Goal: Task Accomplishment & Management: Use online tool/utility

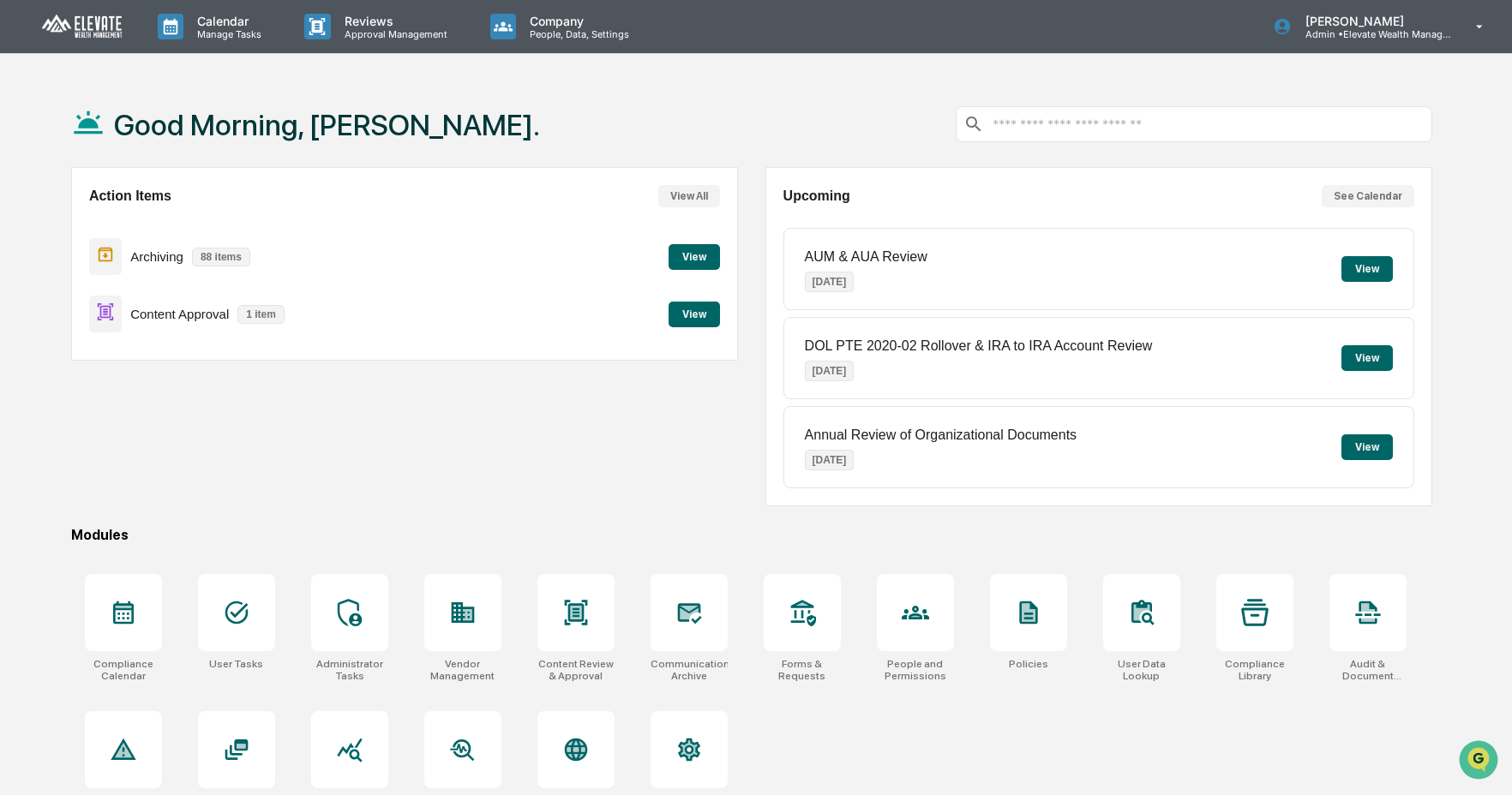
click at [457, 506] on div "Action Items View All Archiving 88 items View Content Approval 1 item View" at bounding box center [404, 336] width 667 height 339
click at [684, 314] on button "View" at bounding box center [694, 314] width 52 height 25
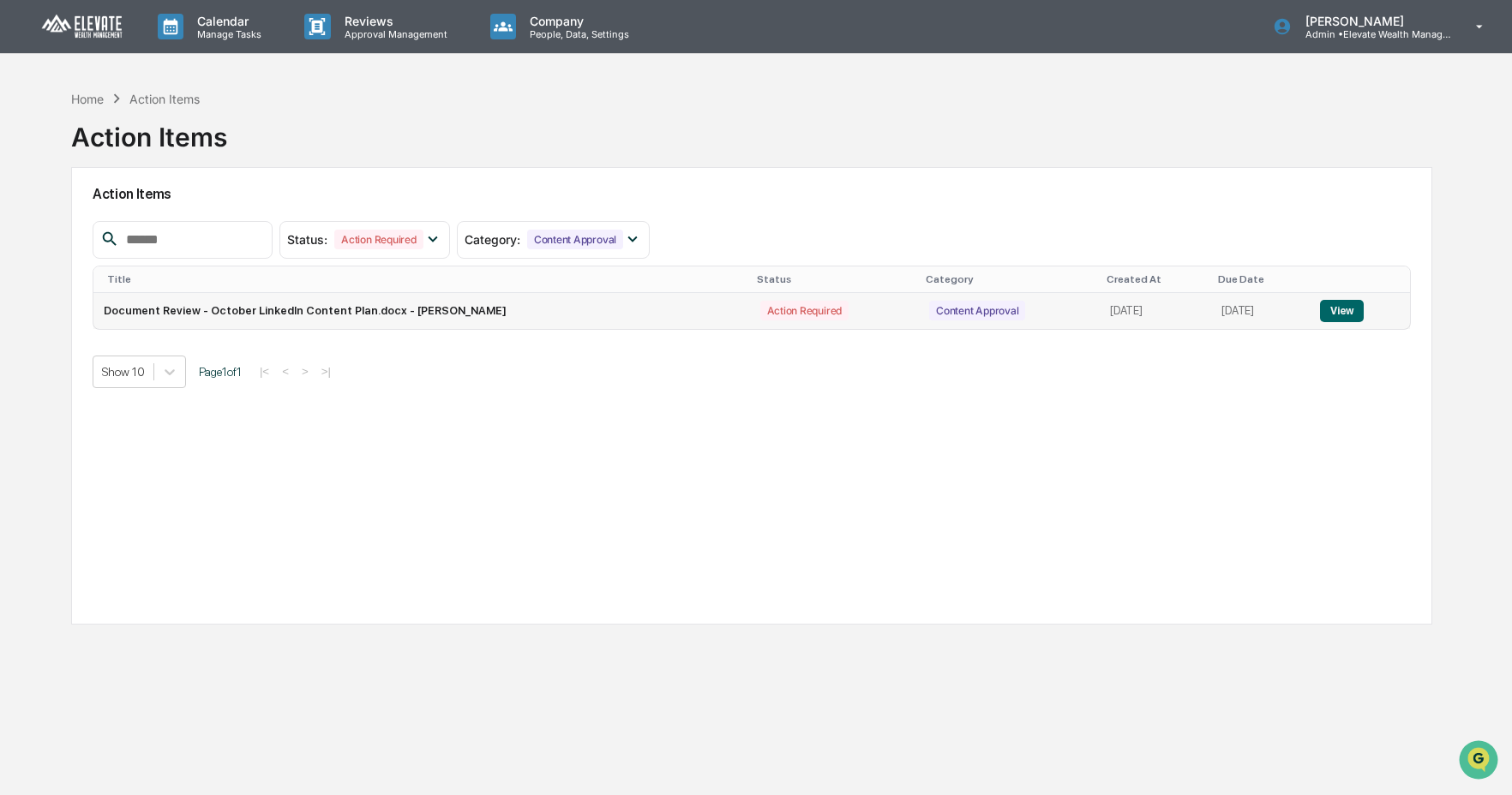
click at [1356, 318] on button "View" at bounding box center [1342, 312] width 44 height 23
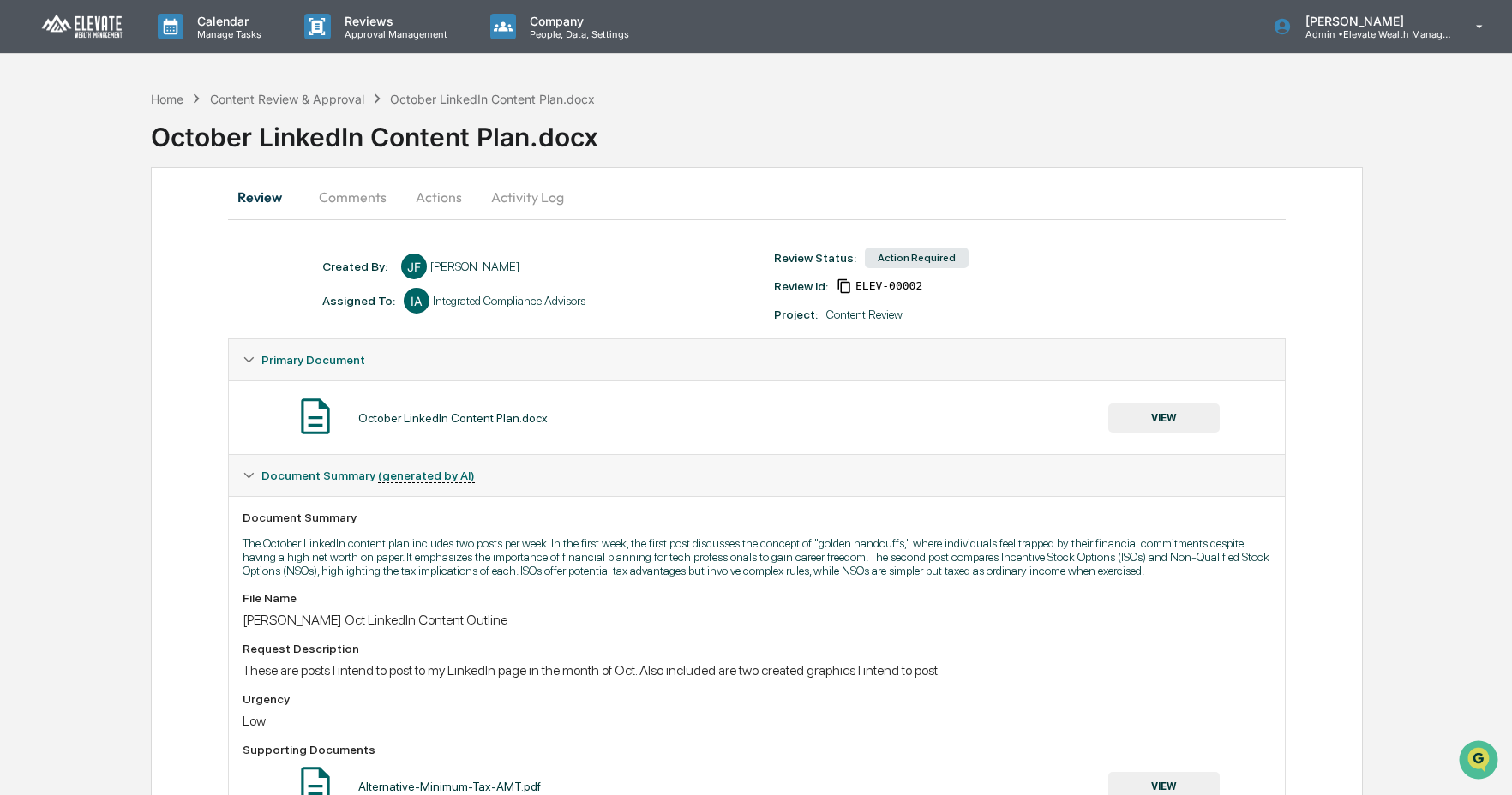
click at [537, 196] on button "Activity Log" at bounding box center [527, 196] width 100 height 41
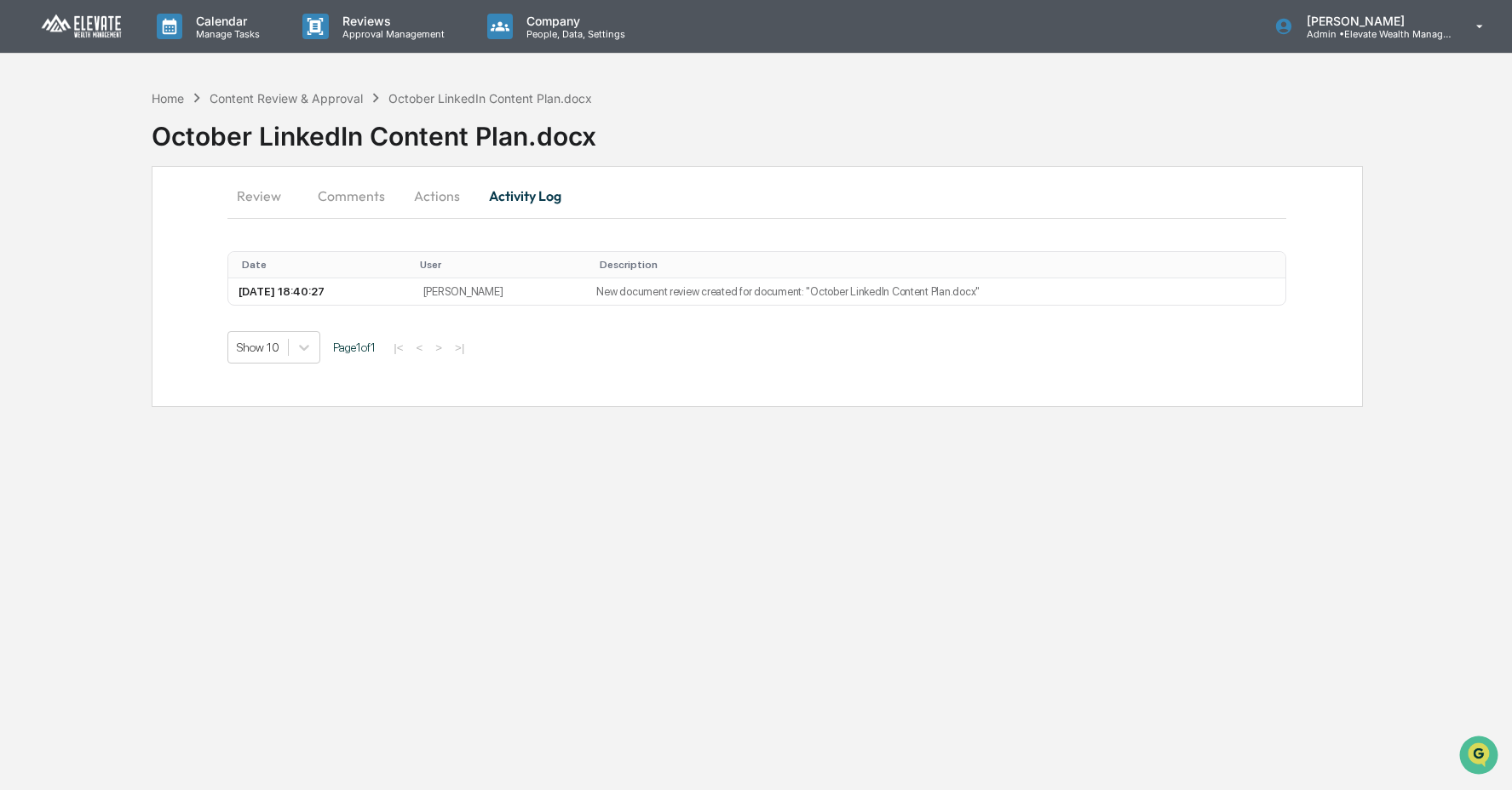
click at [442, 195] on button "Actions" at bounding box center [436, 195] width 76 height 41
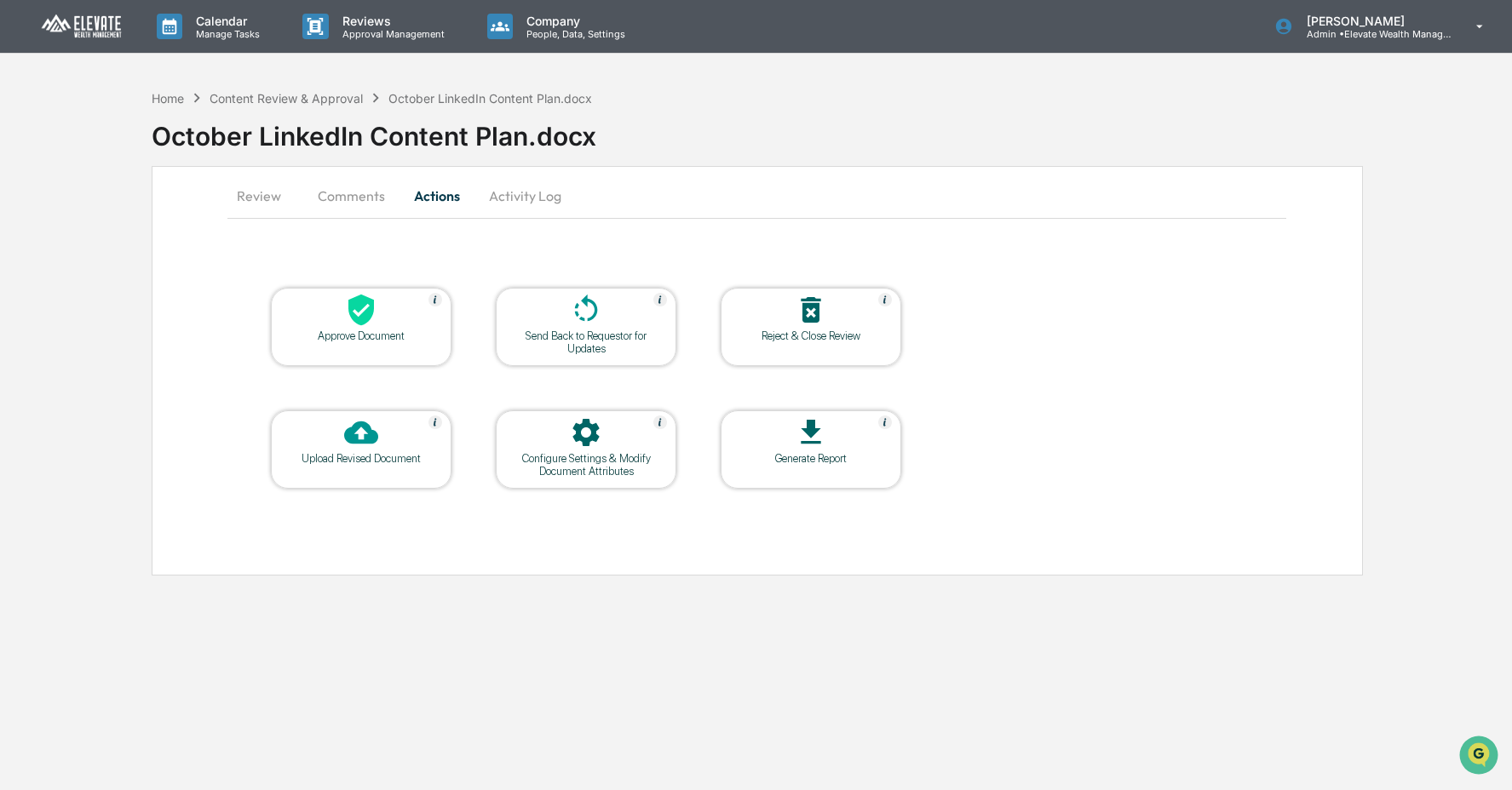
click at [349, 206] on button "Comments" at bounding box center [350, 195] width 95 height 41
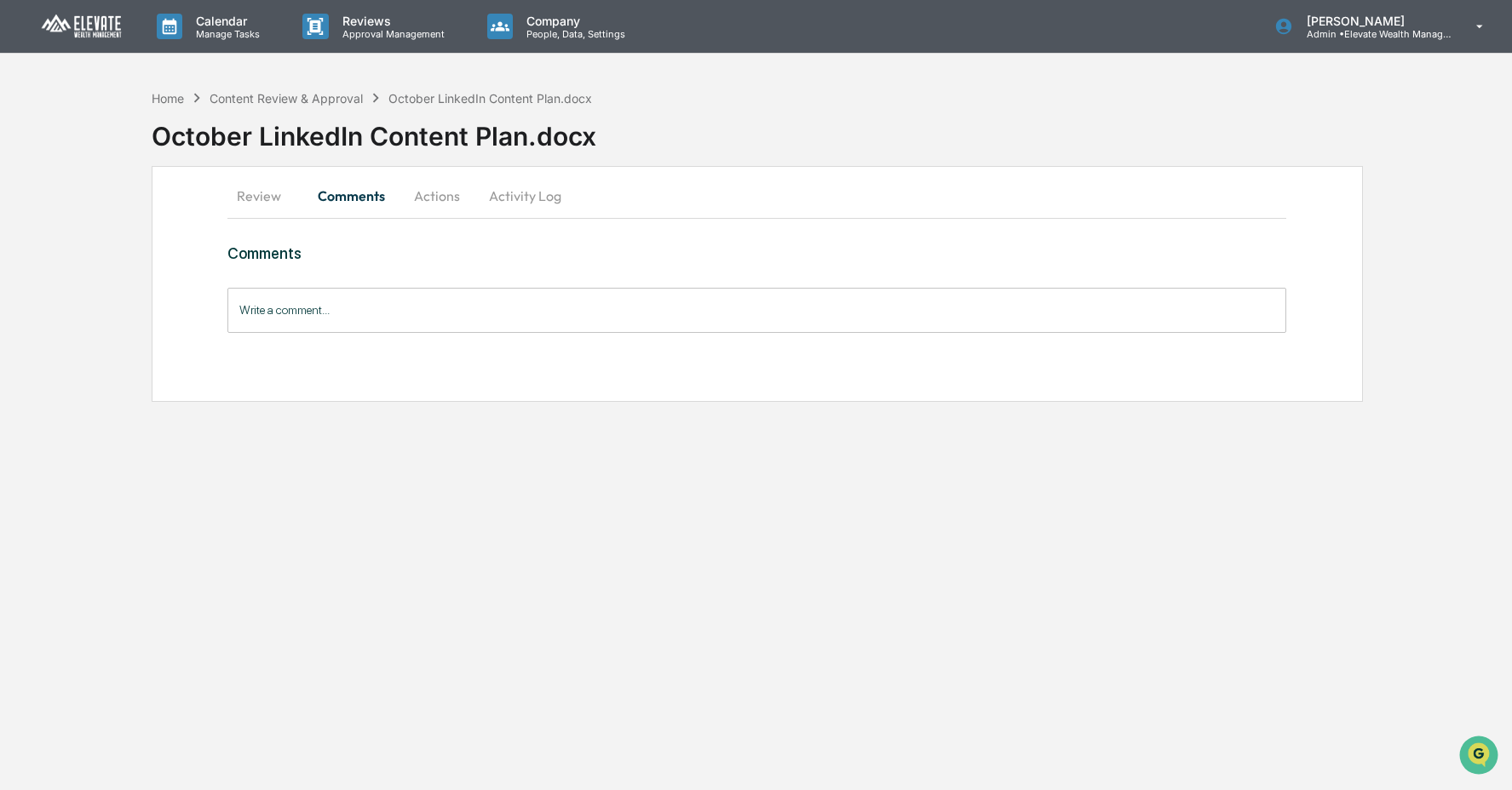
click at [265, 200] on button "Review" at bounding box center [265, 195] width 76 height 41
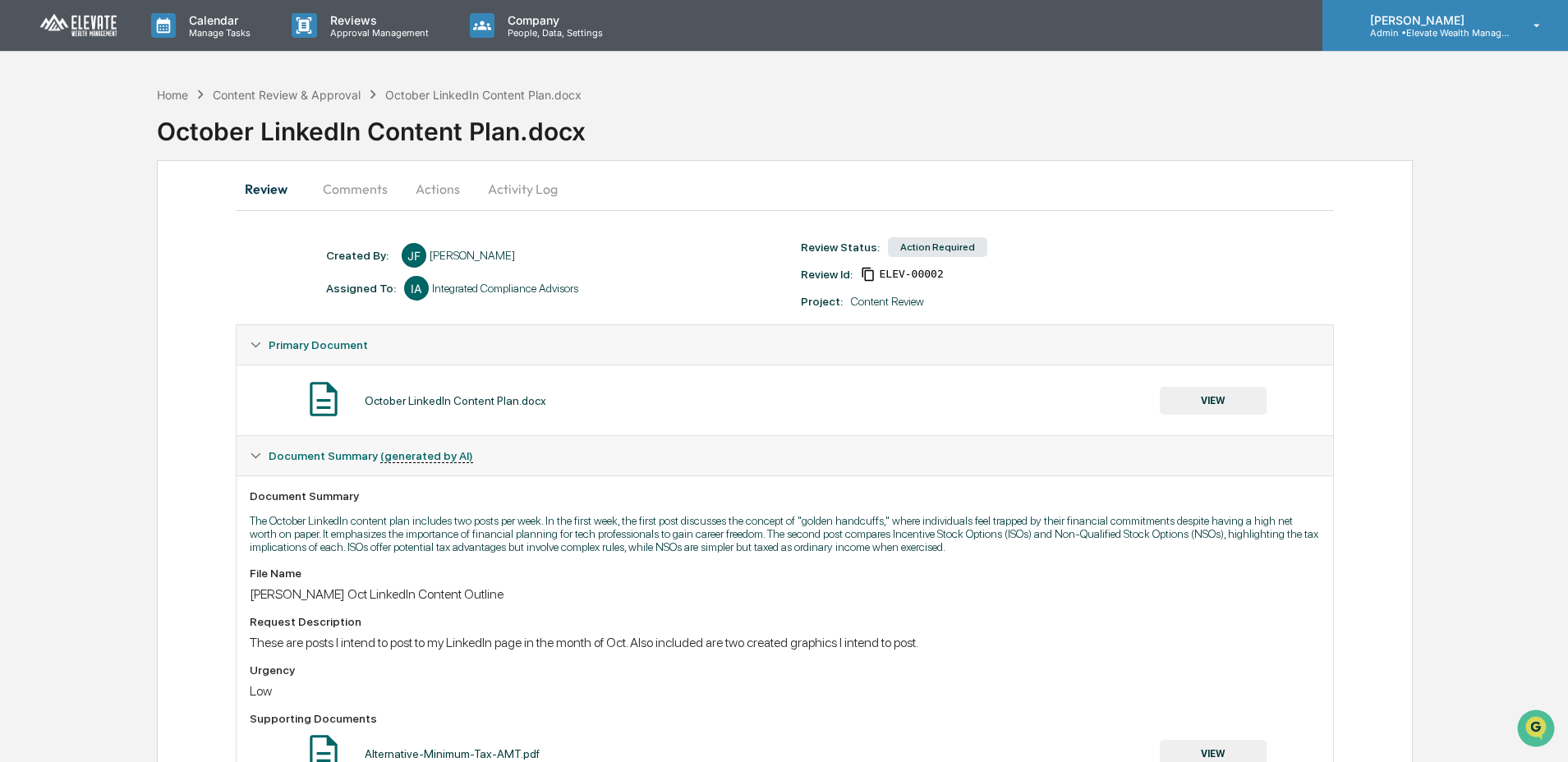
click at [1435, 35] on p "Admin • Elevate Wealth Management" at bounding box center [1433, 33] width 153 height 12
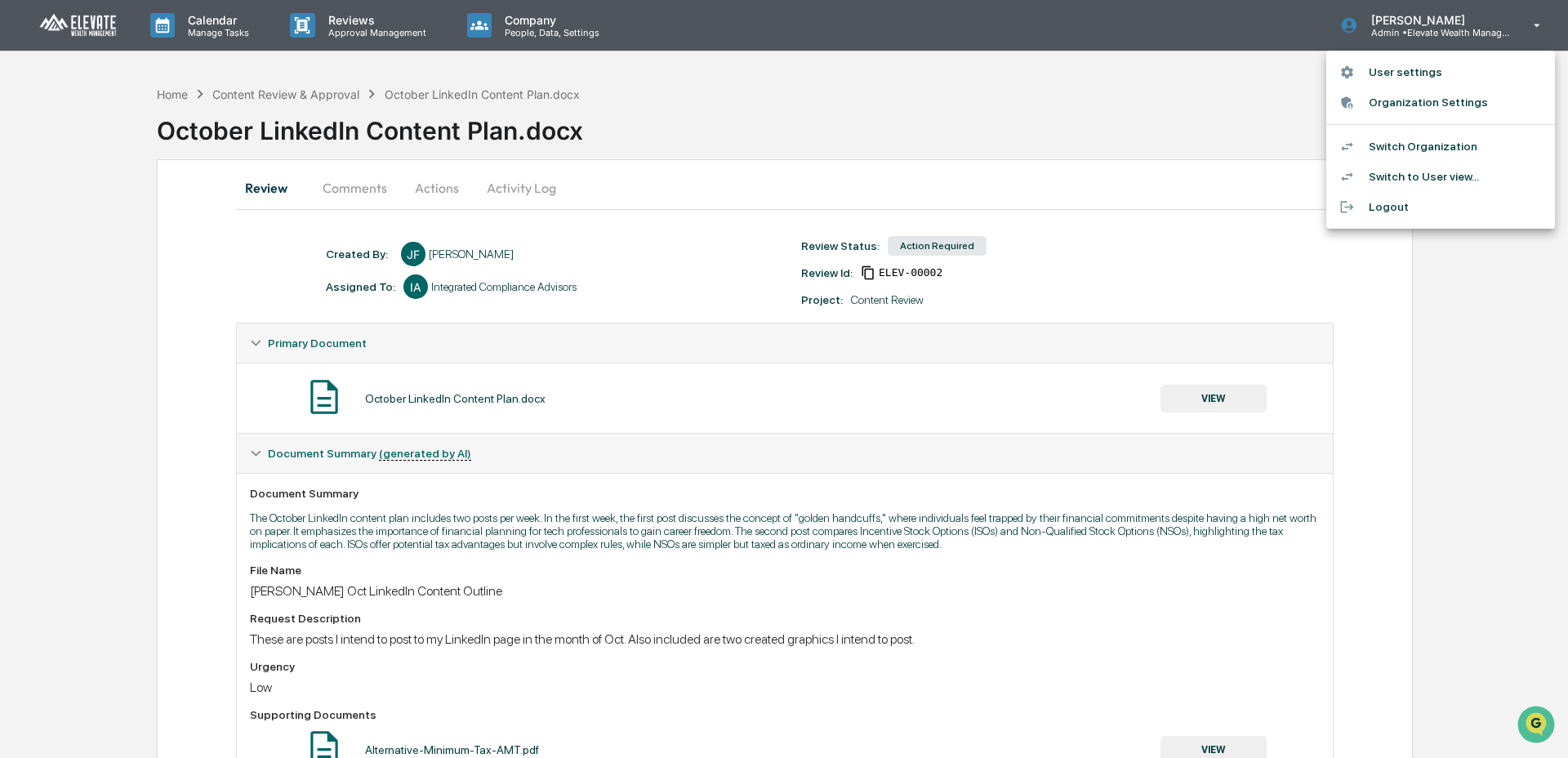
click at [1440, 144] on li "Switch Organization" at bounding box center [1440, 146] width 229 height 30
